Goal: Check status: Check status

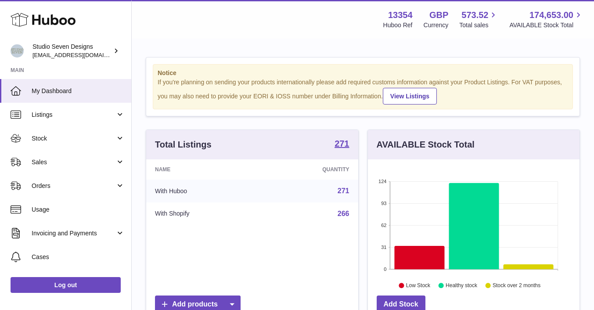
scroll to position [137, 212]
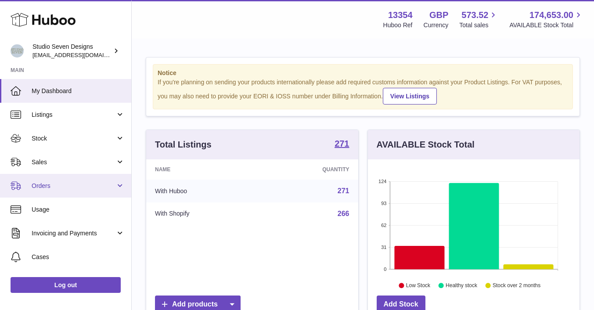
click at [41, 187] on span "Orders" at bounding box center [74, 186] width 84 height 8
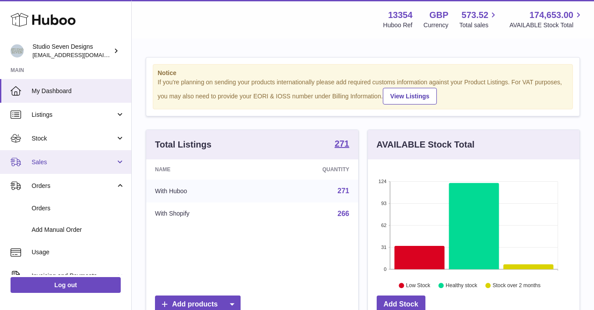
click at [46, 161] on span "Sales" at bounding box center [74, 162] width 84 height 8
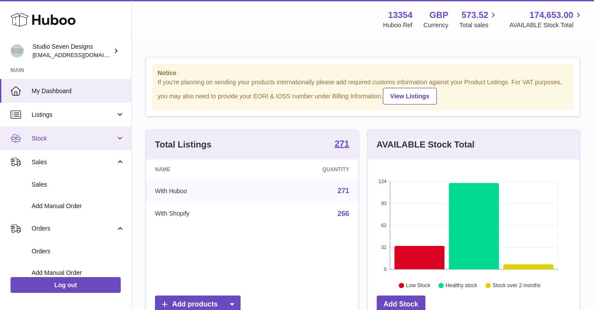
click at [49, 141] on span "Stock" at bounding box center [74, 138] width 84 height 8
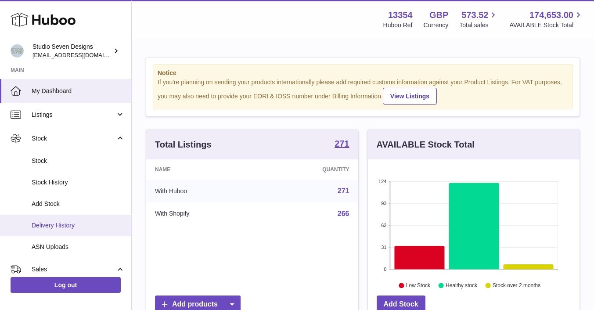
click at [55, 226] on span "Delivery History" at bounding box center [78, 225] width 93 height 8
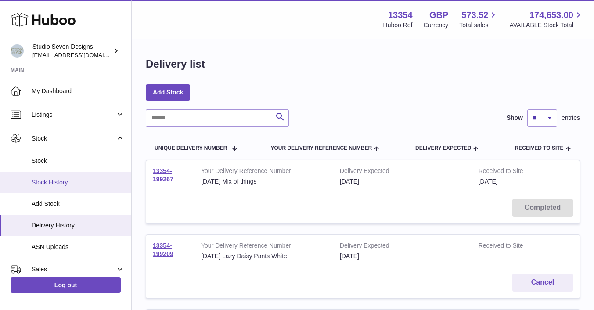
scroll to position [161, 0]
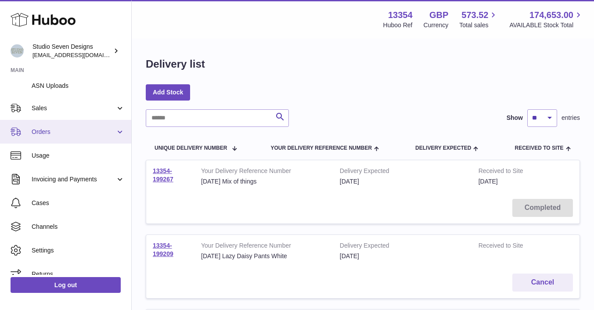
click at [48, 134] on span "Orders" at bounding box center [74, 132] width 84 height 8
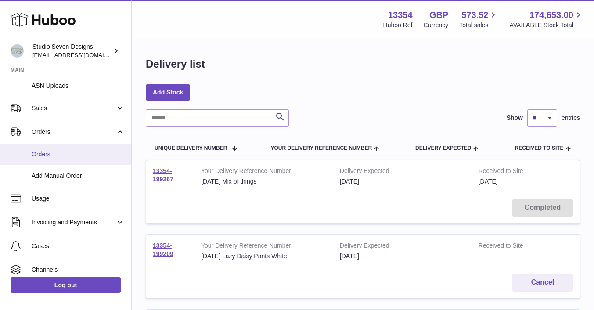
click at [54, 156] on span "Orders" at bounding box center [78, 154] width 93 height 8
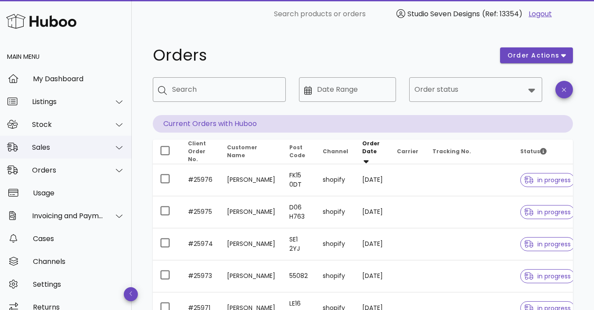
click at [66, 151] on div "Sales" at bounding box center [68, 147] width 72 height 8
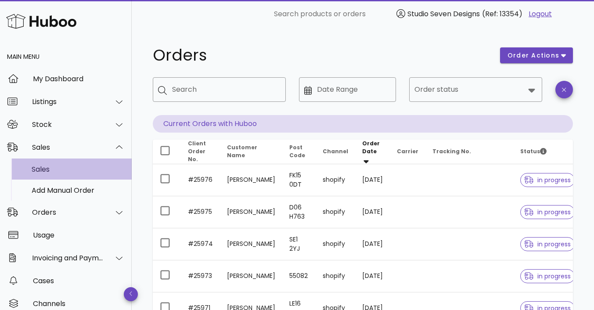
click at [55, 170] on div "Sales" at bounding box center [78, 169] width 93 height 8
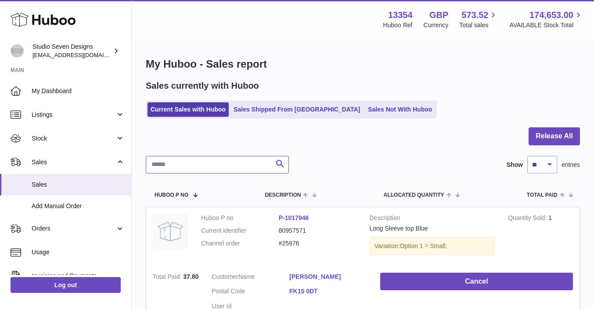
click at [177, 162] on input "text" at bounding box center [217, 165] width 143 height 18
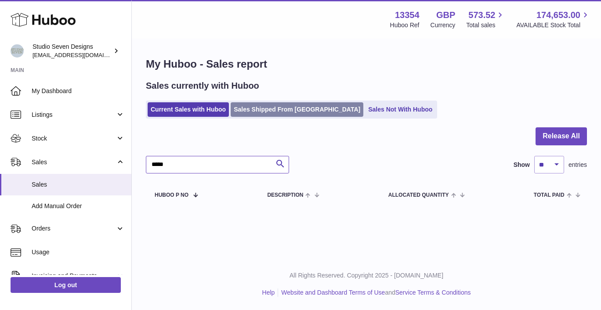
type input "*****"
click at [277, 108] on link "Sales Shipped From Huboo" at bounding box center [297, 109] width 133 height 14
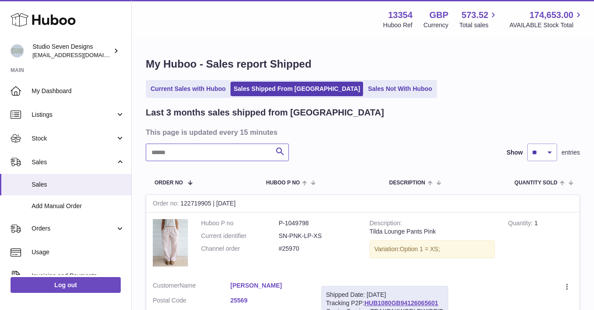
click at [176, 149] on input "text" at bounding box center [217, 153] width 143 height 18
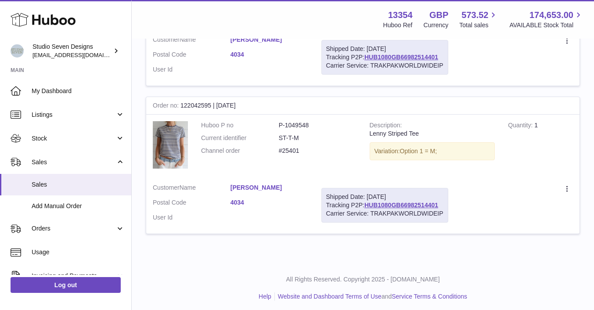
scroll to position [246, 0]
type input "*****"
click at [235, 202] on link "4034" at bounding box center [270, 202] width 78 height 8
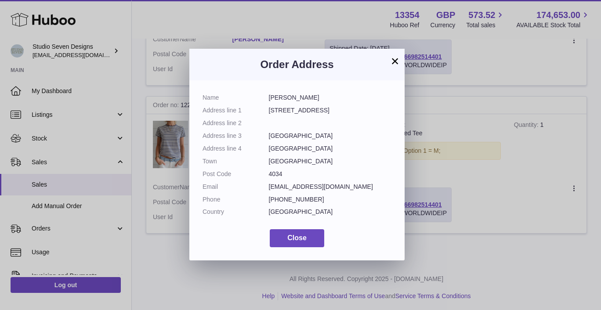
click at [395, 60] on button "×" at bounding box center [395, 61] width 11 height 11
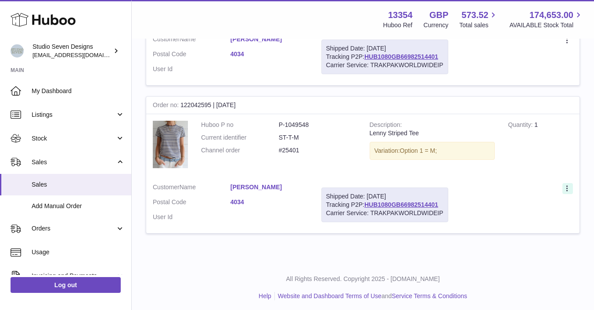
click at [568, 186] on icon at bounding box center [568, 189] width 10 height 9
click at [503, 228] on li "Duplicate Order" at bounding box center [529, 226] width 88 height 19
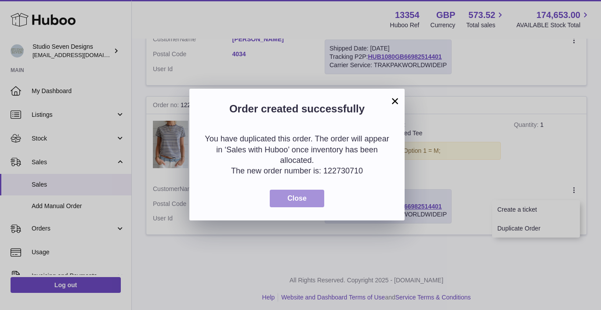
click at [304, 195] on span "Close" at bounding box center [296, 198] width 19 height 7
